Goal: Task Accomplishment & Management: Manage account settings

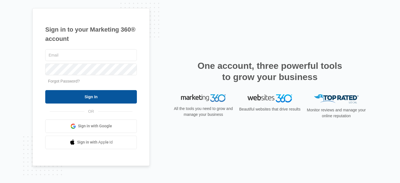
type input "[PERSON_NAME][EMAIL_ADDRESS][DOMAIN_NAME]"
click at [98, 99] on input "Sign In" at bounding box center [91, 96] width 92 height 13
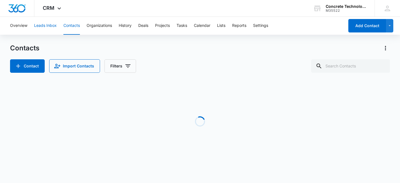
click at [48, 25] on button "Leads Inbox" at bounding box center [45, 26] width 23 height 18
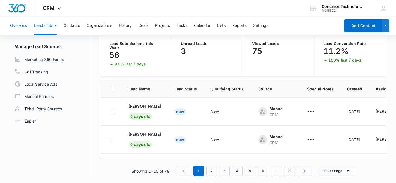
click at [22, 25] on button "Overview" at bounding box center [18, 26] width 17 height 18
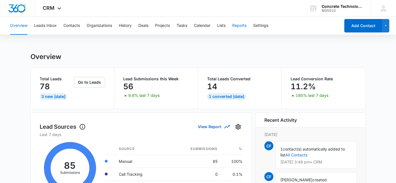
click at [237, 25] on button "Reports" at bounding box center [239, 26] width 14 height 18
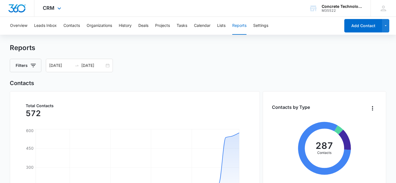
click at [55, 8] on div "CRM Apps Reputation Websites Forms CRM Email Social Shop Payments POS Content A…" at bounding box center [52, 8] width 37 height 16
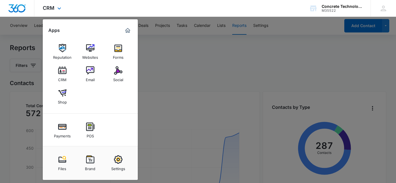
click at [55, 8] on div "CRM Apps Reputation Websites Forms CRM Email Social Shop Payments POS Content A…" at bounding box center [52, 8] width 37 height 16
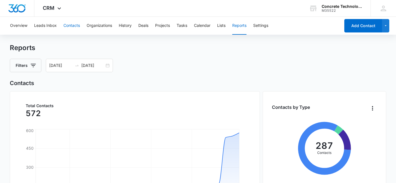
click at [73, 24] on button "Contacts" at bounding box center [71, 26] width 16 height 18
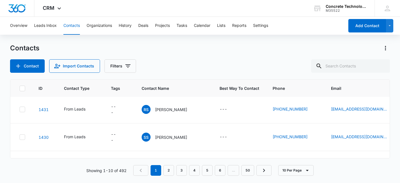
scroll to position [112, 0]
click at [177, 109] on p "[PERSON_NAME] CST" at bounding box center [175, 110] width 41 height 6
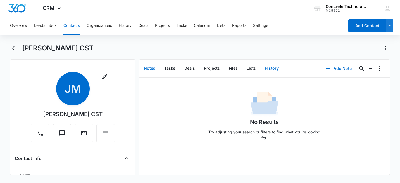
click at [269, 70] on button "History" at bounding box center [271, 68] width 23 height 17
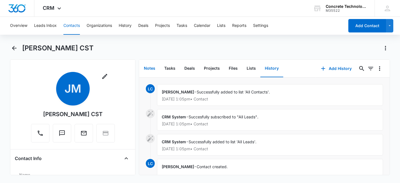
click at [155, 68] on button "Notes" at bounding box center [149, 68] width 20 height 17
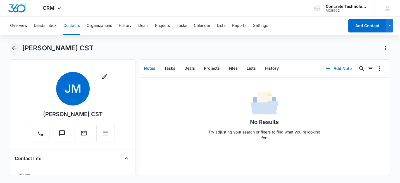
click at [14, 46] on icon "Back" at bounding box center [14, 48] width 7 height 7
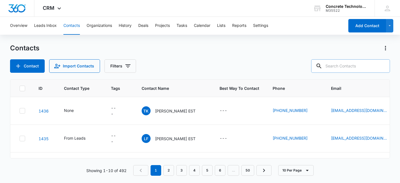
click at [356, 68] on input "text" at bounding box center [350, 65] width 79 height 13
type input "[PERSON_NAME]"
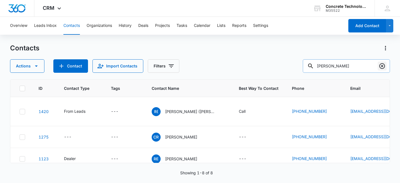
click at [382, 67] on icon "Clear" at bounding box center [382, 66] width 7 height 7
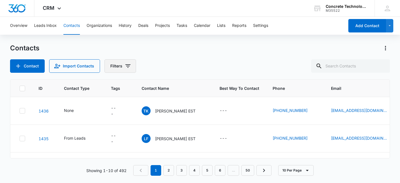
click at [126, 65] on icon "Filters" at bounding box center [127, 65] width 5 height 3
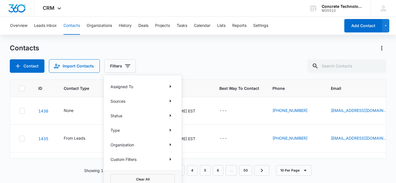
click at [132, 85] on p "Assigned To" at bounding box center [122, 87] width 23 height 6
drag, startPoint x: 132, startPoint y: 85, endPoint x: 171, endPoint y: 86, distance: 38.8
click at [171, 86] on icon "Show Assigned To filters" at bounding box center [170, 86] width 1 height 3
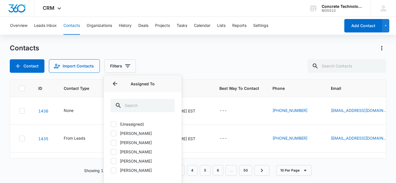
click at [115, 170] on icon at bounding box center [113, 170] width 5 height 5
click at [111, 170] on input "[PERSON_NAME]" at bounding box center [111, 170] width 0 height 0
checkbox input "true"
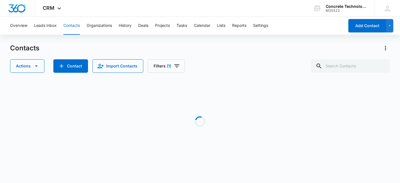
click at [184, 47] on div "Contacts" at bounding box center [200, 48] width 380 height 9
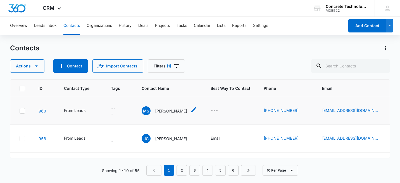
click at [170, 111] on p "[PERSON_NAME]" at bounding box center [171, 111] width 32 height 6
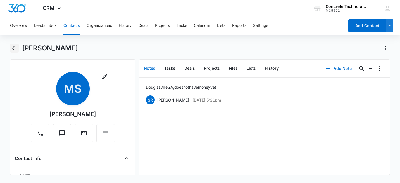
click at [16, 49] on icon "Back" at bounding box center [14, 48] width 7 height 7
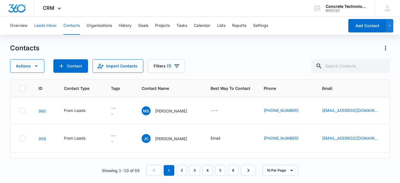
click at [49, 24] on button "Leads Inbox" at bounding box center [45, 26] width 23 height 18
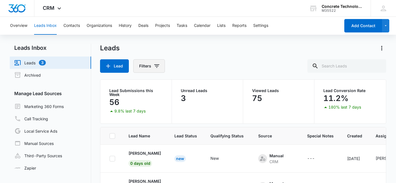
click at [156, 67] on icon "Filters" at bounding box center [156, 65] width 5 height 3
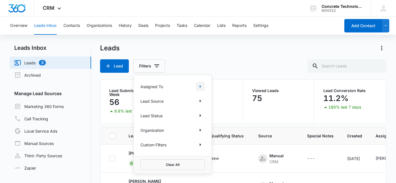
click at [199, 86] on icon "Show Assigned To filters" at bounding box center [200, 86] width 7 height 7
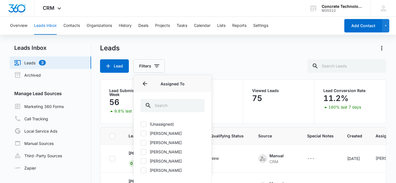
drag, startPoint x: 143, startPoint y: 169, endPoint x: 159, endPoint y: 166, distance: 15.7
click at [143, 169] on icon at bounding box center [143, 170] width 5 height 5
click at [141, 170] on input "[PERSON_NAME]" at bounding box center [141, 170] width 0 height 0
checkbox input "true"
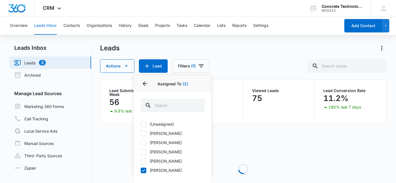
click at [255, 60] on div "Actions Lead Filters (1) Assigned To 1 Assigned To (1) (Unassigned) [PERSON_NAM…" at bounding box center [243, 65] width 286 height 13
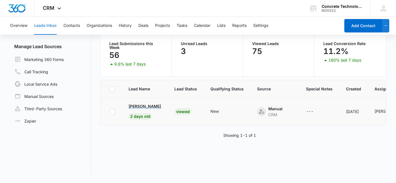
click at [135, 104] on p "[PERSON_NAME]" at bounding box center [145, 106] width 32 height 6
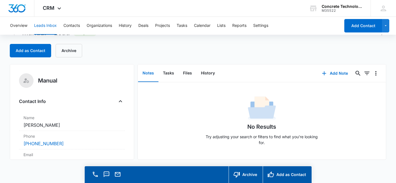
scroll to position [16, 0]
click at [209, 73] on button "History" at bounding box center [207, 72] width 23 height 17
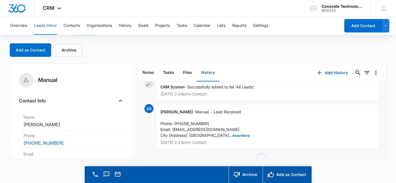
scroll to position [92, 0]
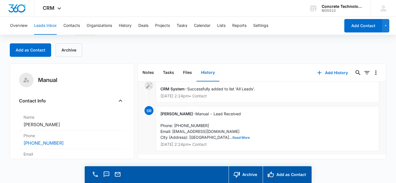
drag, startPoint x: 178, startPoint y: 133, endPoint x: 190, endPoint y: 131, distance: 12.7
click at [232, 136] on button "Read More" at bounding box center [240, 137] width 17 height 3
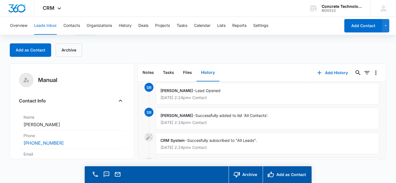
scroll to position [0, 0]
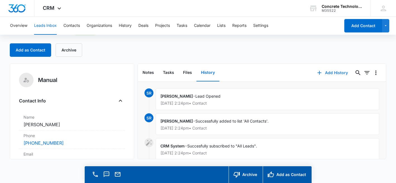
click at [341, 73] on button "Add History" at bounding box center [333, 72] width 42 height 13
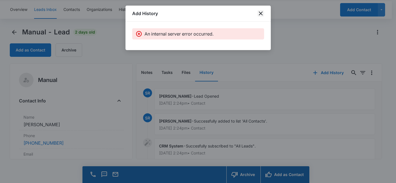
click at [261, 15] on icon "close" at bounding box center [260, 13] width 7 height 7
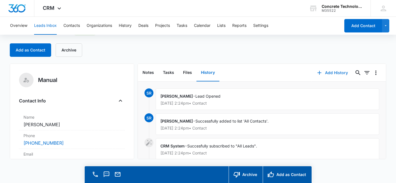
click at [333, 72] on button "Add History" at bounding box center [333, 72] width 42 height 13
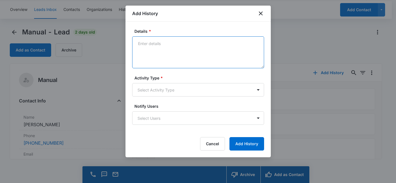
click at [167, 47] on textarea "Details *" at bounding box center [198, 52] width 132 height 32
type textarea "He called the main line, I answered Great talk"
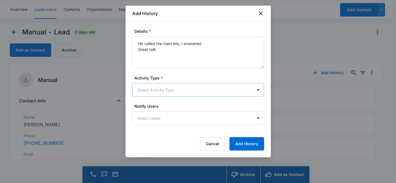
click at [194, 93] on body "CRM Apps Reputation Websites Forms CRM Email Social Shop Payments POS Content A…" at bounding box center [198, 83] width 396 height 199
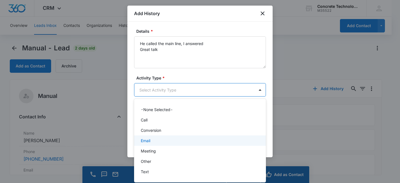
click at [152, 140] on div "Email" at bounding box center [199, 140] width 117 height 6
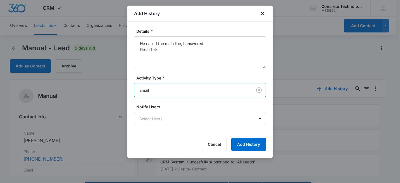
click at [186, 90] on body "CRM Apps Reputation Websites Forms CRM Email Social Shop Payments POS Content A…" at bounding box center [200, 99] width 400 height 199
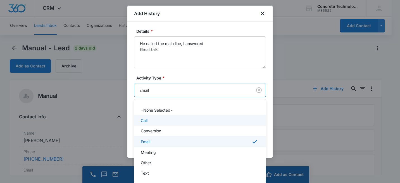
click at [159, 120] on div "Call" at bounding box center [199, 120] width 117 height 6
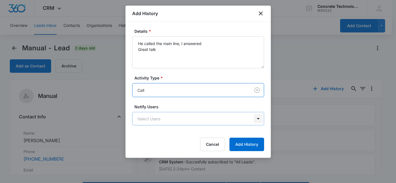
click at [255, 120] on body "CRM Apps Reputation Websites Forms CRM Email Social Shop Payments POS Content A…" at bounding box center [198, 99] width 396 height 199
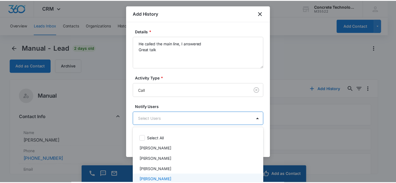
scroll to position [11, 0]
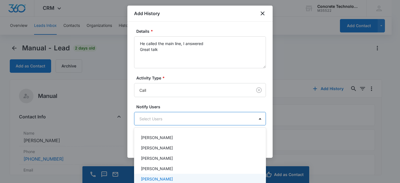
click at [148, 178] on p "[PERSON_NAME]" at bounding box center [157, 179] width 32 height 6
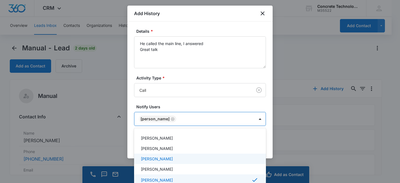
click at [255, 101] on div at bounding box center [200, 91] width 400 height 183
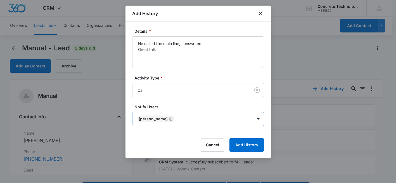
click at [169, 118] on icon "Remove sonny restivo" at bounding box center [170, 118] width 3 height 3
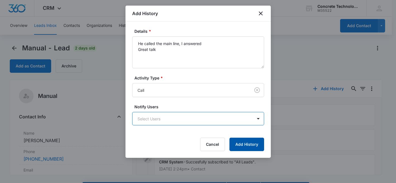
click at [247, 145] on button "Add History" at bounding box center [246, 143] width 35 height 13
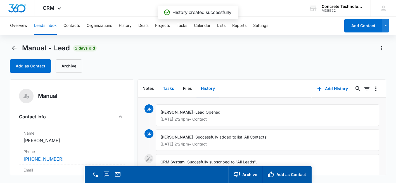
click at [168, 87] on button "Tasks" at bounding box center [168, 88] width 20 height 17
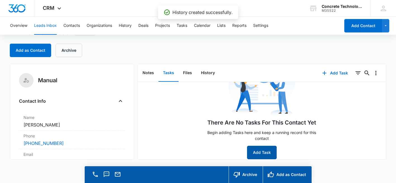
scroll to position [16, 0]
click at [264, 147] on button "Add Task" at bounding box center [262, 151] width 30 height 13
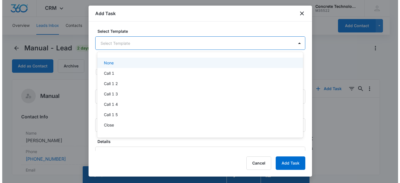
scroll to position [0, 0]
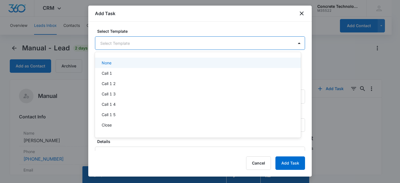
click at [148, 47] on body "CRM Apps Reputation Websites Forms CRM Email Social Shop Payments POS Content A…" at bounding box center [200, 91] width 400 height 183
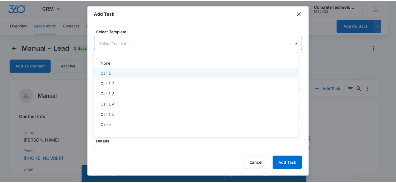
scroll to position [39, 0]
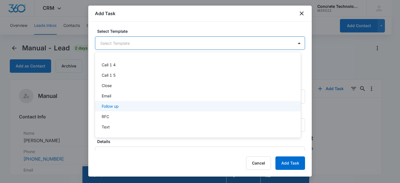
click at [124, 107] on div "Follow up" at bounding box center [197, 106] width 191 height 6
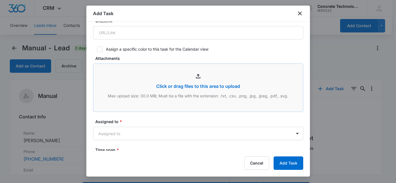
scroll to position [196, 0]
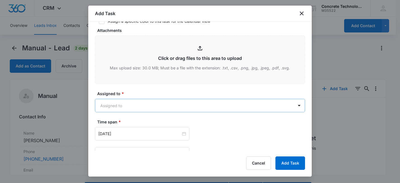
click at [147, 105] on body "CRM Apps Reputation Websites Forms CRM Email Social Shop Payments POS Content A…" at bounding box center [200, 99] width 400 height 199
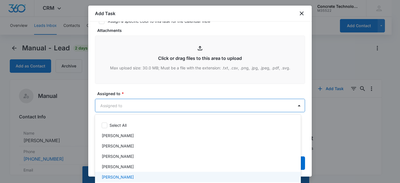
drag, startPoint x: 109, startPoint y: 178, endPoint x: 121, endPoint y: 163, distance: 18.5
click at [110, 178] on p "[PERSON_NAME]" at bounding box center [118, 177] width 32 height 6
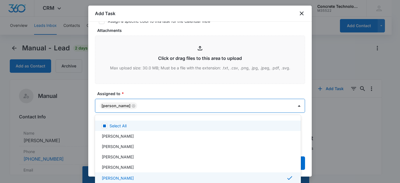
click at [139, 87] on div at bounding box center [200, 91] width 400 height 183
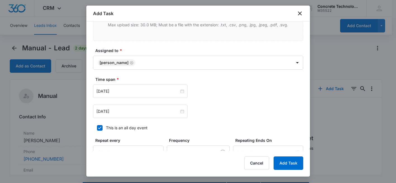
scroll to position [251, 0]
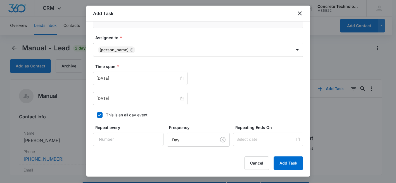
click at [100, 114] on icon at bounding box center [99, 114] width 5 height 5
click at [97, 114] on input "This is an all day event" at bounding box center [95, 115] width 4 height 4
checkbox input "false"
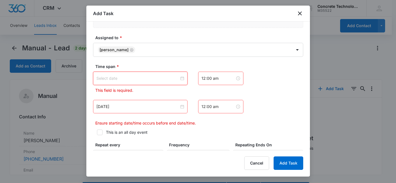
click at [146, 78] on input at bounding box center [137, 78] width 83 height 6
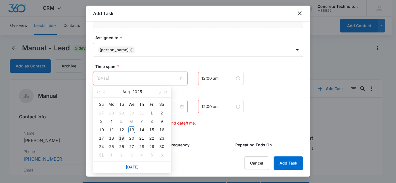
type input "[DATE]"
click at [122, 138] on div "19" at bounding box center [121, 138] width 7 height 7
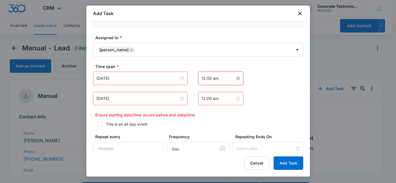
click at [203, 78] on input "12:00 am" at bounding box center [218, 78] width 34 height 6
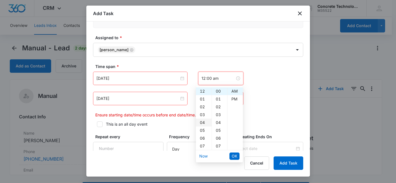
click at [203, 122] on div "04" at bounding box center [204, 122] width 16 height 8
click at [234, 98] on div "PM" at bounding box center [234, 99] width 15 height 8
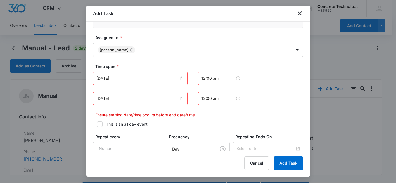
click at [259, 80] on div "[DATE] [DATE] Su Mo Tu We Th Fr Sa 27 28 29 30 31 1 2 3 4 5 6 7 8 9 10 11 12 13…" at bounding box center [198, 78] width 210 height 13
click at [205, 78] on input "12:00 am" at bounding box center [218, 78] width 34 height 6
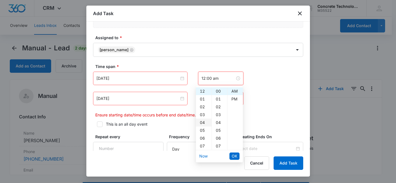
click at [202, 121] on div "04" at bounding box center [204, 122] width 16 height 8
click at [234, 99] on div "PM" at bounding box center [234, 99] width 15 height 8
type input "4:00 pm"
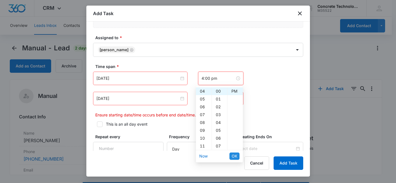
click at [234, 156] on span "OK" at bounding box center [235, 156] width 6 height 6
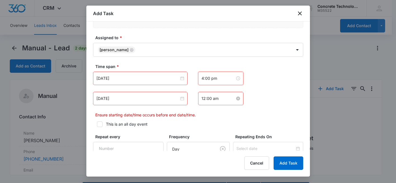
click at [203, 98] on input "12:00 am" at bounding box center [218, 98] width 34 height 6
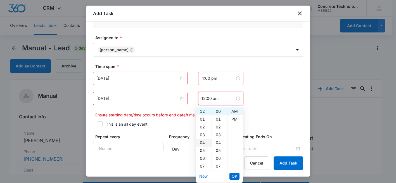
click at [204, 142] on div "04" at bounding box center [204, 143] width 16 height 8
drag, startPoint x: 220, startPoint y: 145, endPoint x: 227, endPoint y: 129, distance: 17.5
click at [220, 145] on div "15" at bounding box center [219, 145] width 15 height 8
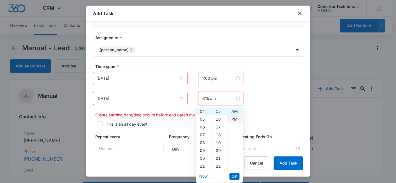
click at [233, 118] on div "PM" at bounding box center [234, 119] width 15 height 8
type input "4:15 pm"
click at [233, 175] on span "OK" at bounding box center [235, 176] width 6 height 6
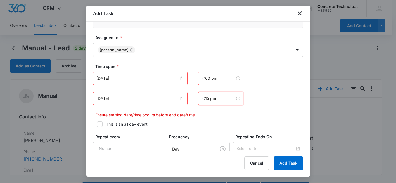
click at [196, 121] on label "This is an all day event" at bounding box center [198, 124] width 210 height 6
click at [97, 122] on input "This is an all day event" at bounding box center [95, 124] width 4 height 4
click at [137, 123] on div "This is an all day event" at bounding box center [127, 124] width 42 height 6
click at [97, 123] on input "This is an all day event" at bounding box center [95, 124] width 4 height 4
checkbox input "false"
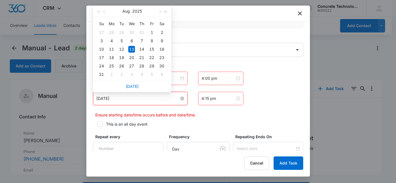
click at [119, 100] on input "[DATE]" at bounding box center [137, 98] width 83 height 6
type input "[DATE]"
click at [121, 56] on div "19" at bounding box center [121, 57] width 7 height 7
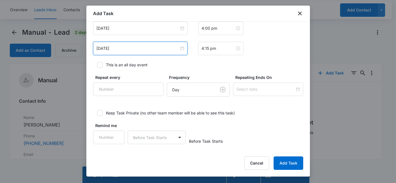
scroll to position [16, 0]
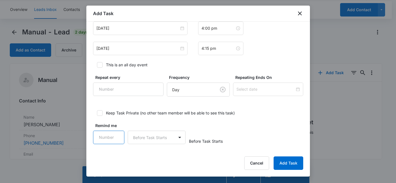
click at [109, 138] on input "Remind me" at bounding box center [109, 136] width 32 height 13
type input "5"
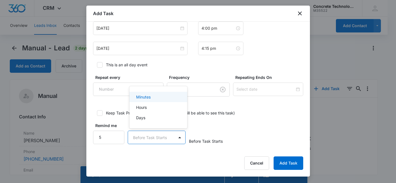
scroll to position [0, 0]
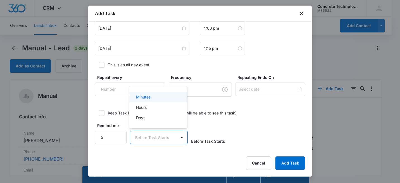
click at [148, 138] on body "CRM Apps Reputation Websites Forms CRM Email Social Shop Payments POS Content A…" at bounding box center [200, 91] width 400 height 183
click at [148, 98] on p "Minutes" at bounding box center [143, 97] width 15 height 6
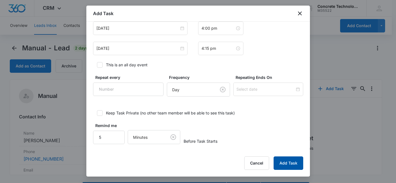
click at [289, 163] on button "Add Task" at bounding box center [289, 162] width 30 height 13
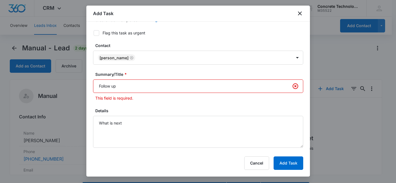
click at [129, 89] on input "Follow up" at bounding box center [198, 85] width 210 height 13
click at [124, 84] on input "Follow up" at bounding box center [198, 85] width 210 height 13
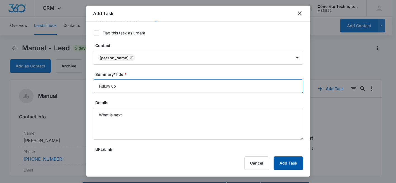
type input "Follow up"
click at [291, 162] on button "Add Task" at bounding box center [289, 162] width 30 height 13
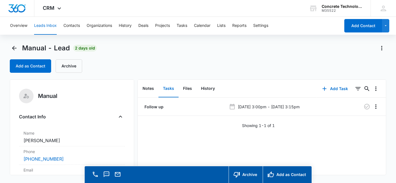
scroll to position [0, 0]
